Goal: Book appointment/travel/reservation

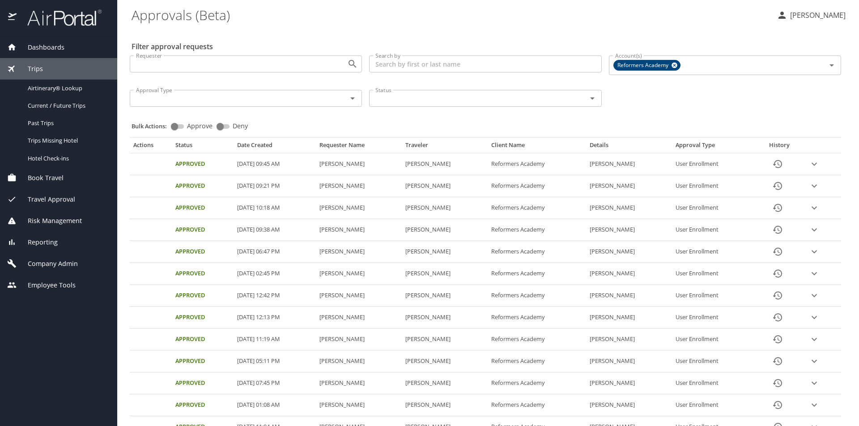
scroll to position [89, 0]
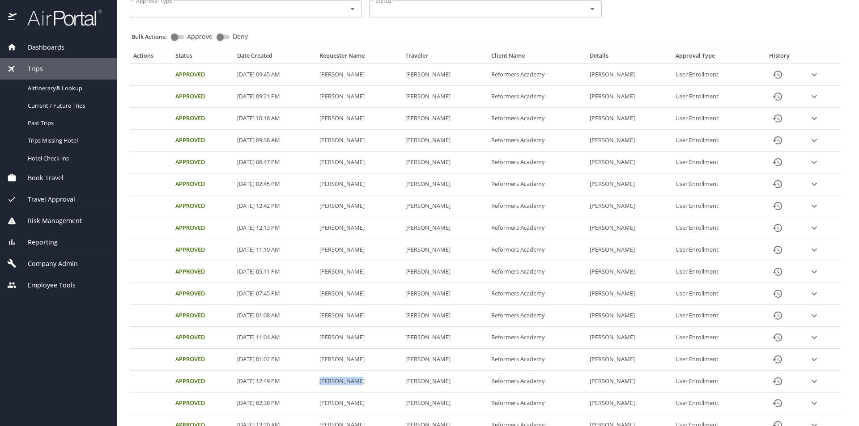
click at [65, 69] on div "Trips" at bounding box center [58, 69] width 103 height 10
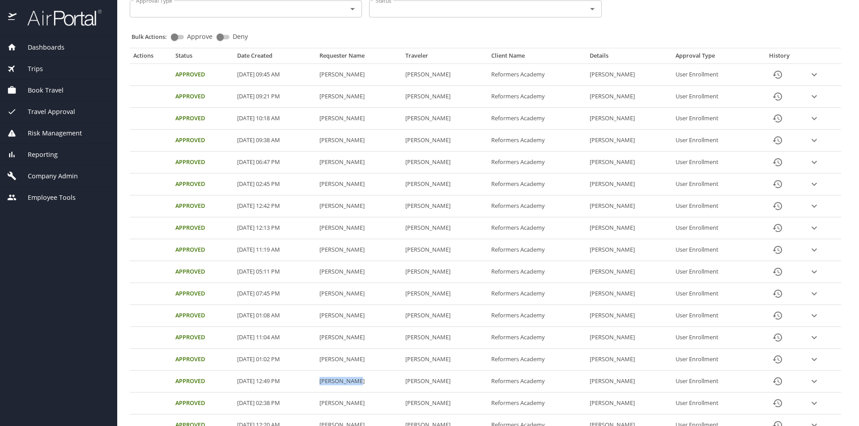
click at [60, 91] on span "Book Travel" at bounding box center [40, 90] width 47 height 10
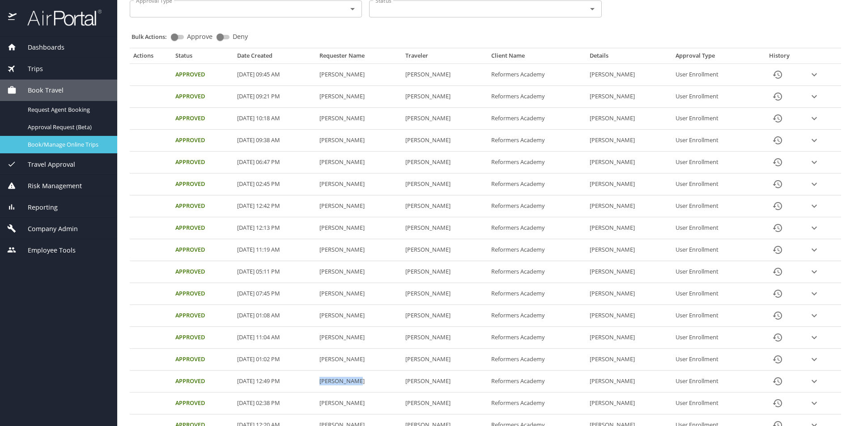
click at [48, 144] on span "Book/Manage Online Trips" at bounding box center [67, 144] width 79 height 8
